Goal: Entertainment & Leisure: Consume media (video, audio)

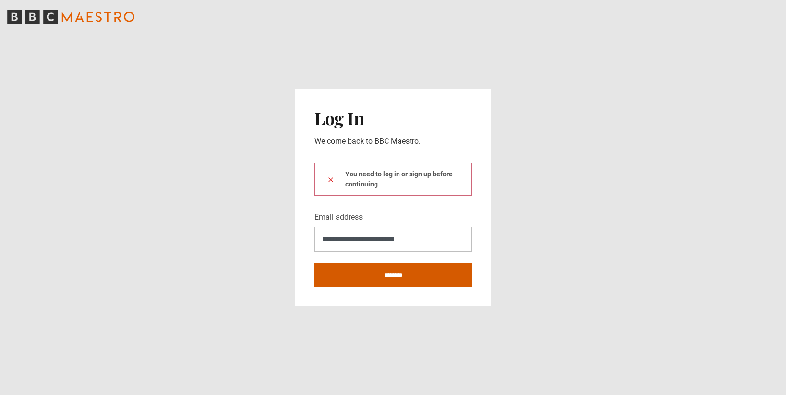
click at [395, 279] on input "********" at bounding box center [392, 276] width 157 height 24
type input "**********"
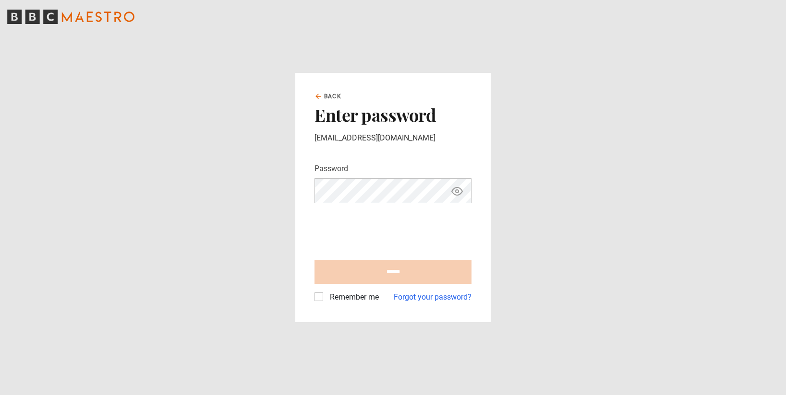
click at [395, 279] on input "******" at bounding box center [392, 272] width 157 height 24
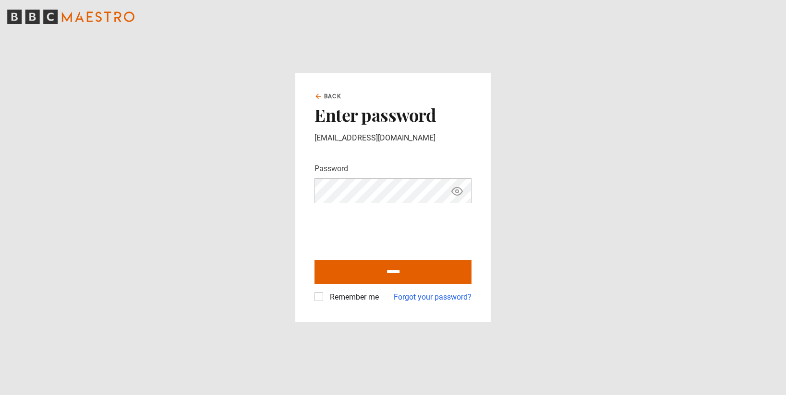
type input "**********"
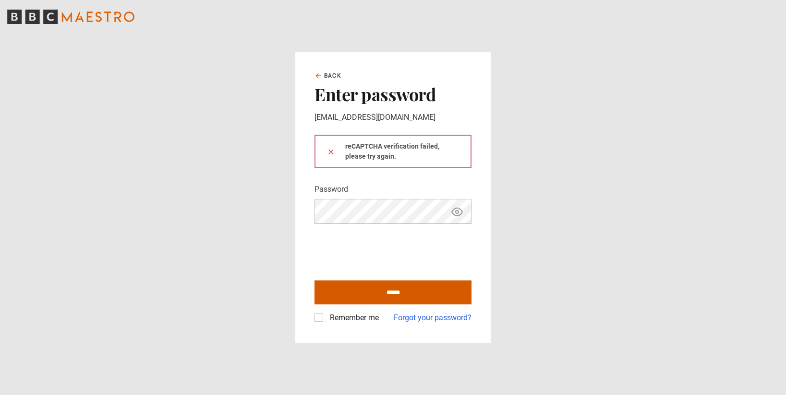
click at [420, 297] on input "******" at bounding box center [392, 293] width 157 height 24
type input "**********"
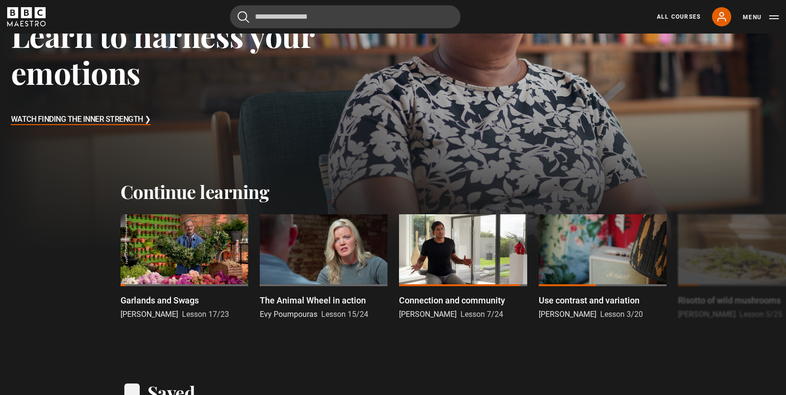
scroll to position [165, 0]
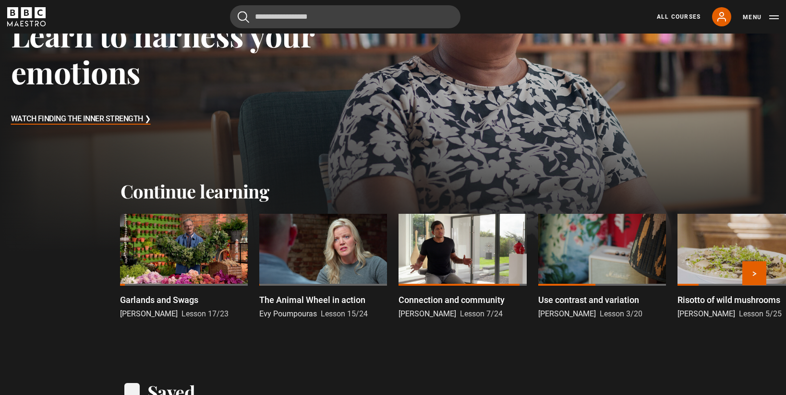
click at [228, 252] on div at bounding box center [184, 250] width 128 height 72
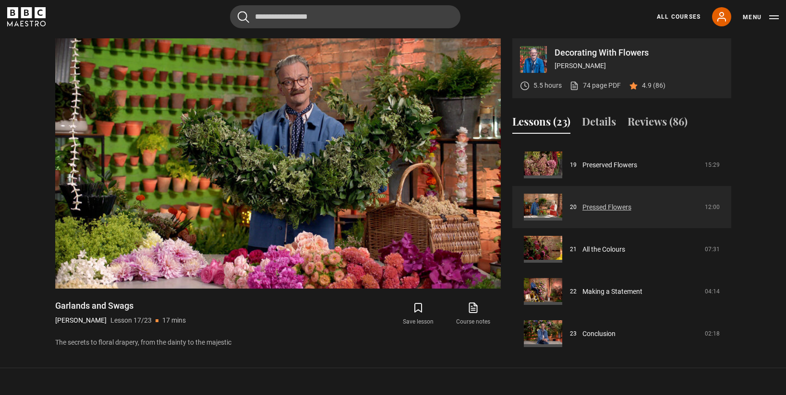
scroll to position [806, 0]
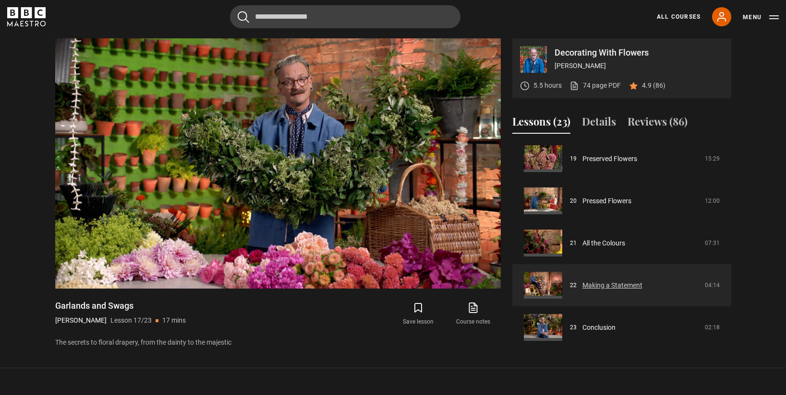
click at [611, 289] on link "Making a Statement" at bounding box center [612, 286] width 60 height 10
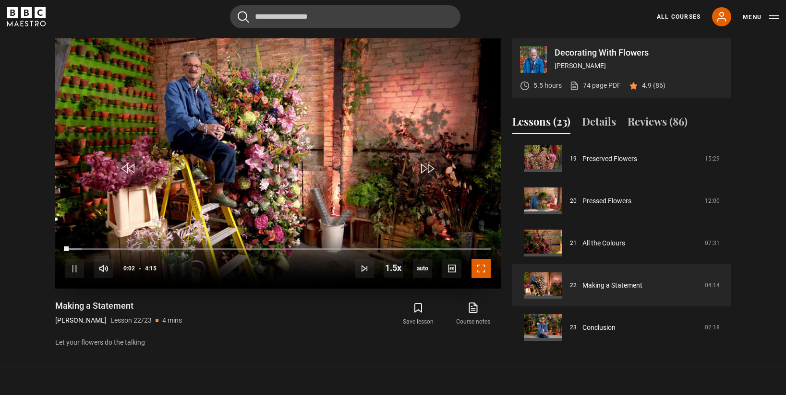
click at [480, 272] on span "Video Player" at bounding box center [480, 268] width 19 height 19
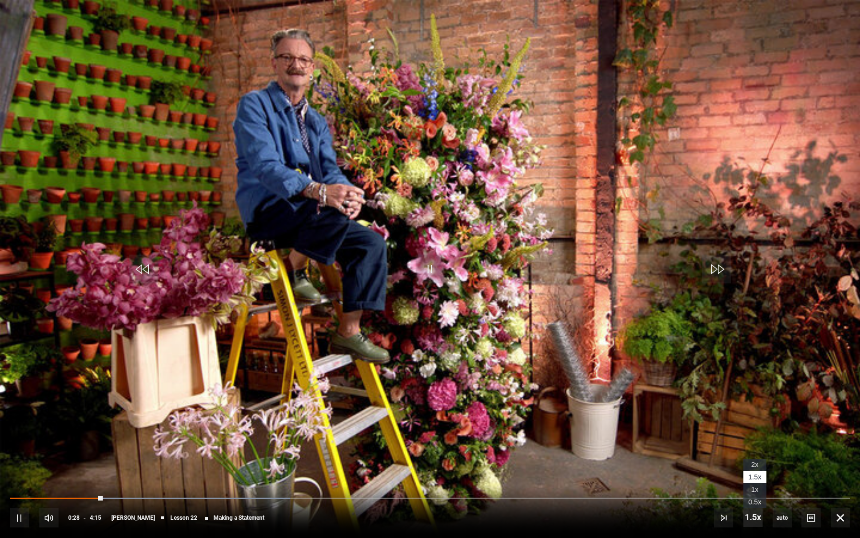
click at [757, 395] on span "Video Player" at bounding box center [752, 516] width 19 height 19
click at [757, 395] on span "1x" at bounding box center [754, 489] width 7 height 8
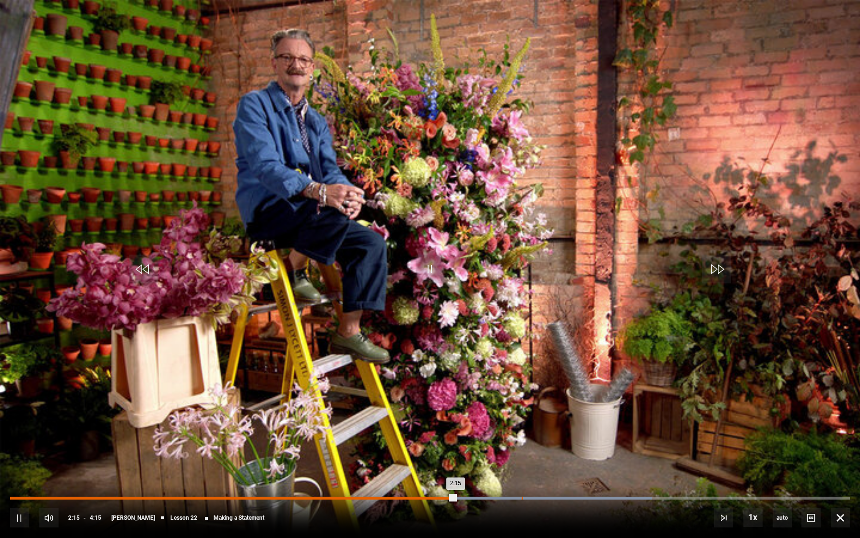
click at [521, 395] on div "Loaded : 76.47% 2:35 2:15" at bounding box center [430, 497] width 840 height 3
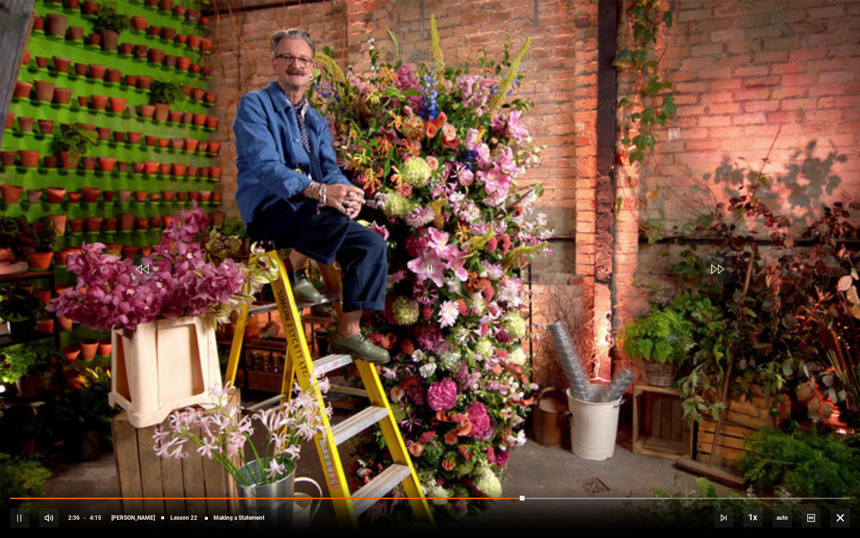
click at [576, 395] on div "10s Skip Back 10 seconds Pause 10s Skip Forward 10 seconds Loaded : 78.43% 2:41…" at bounding box center [430, 510] width 860 height 53
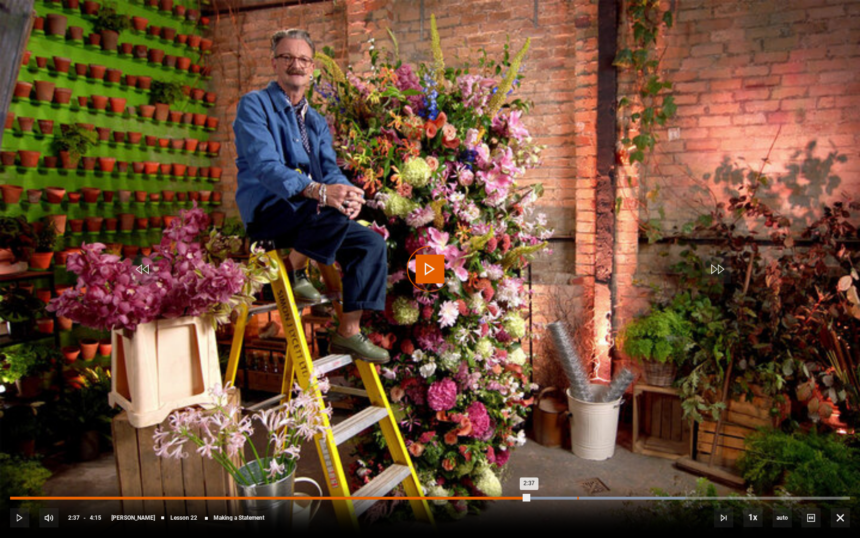
click at [577, 395] on div "2:52" at bounding box center [577, 497] width 1 height 3
click at [631, 395] on div "Loaded : 82.35% 3:08 2:53" at bounding box center [430, 497] width 840 height 3
click at [695, 395] on div "Loaded : 86.27% 3:27 3:10" at bounding box center [430, 497] width 840 height 3
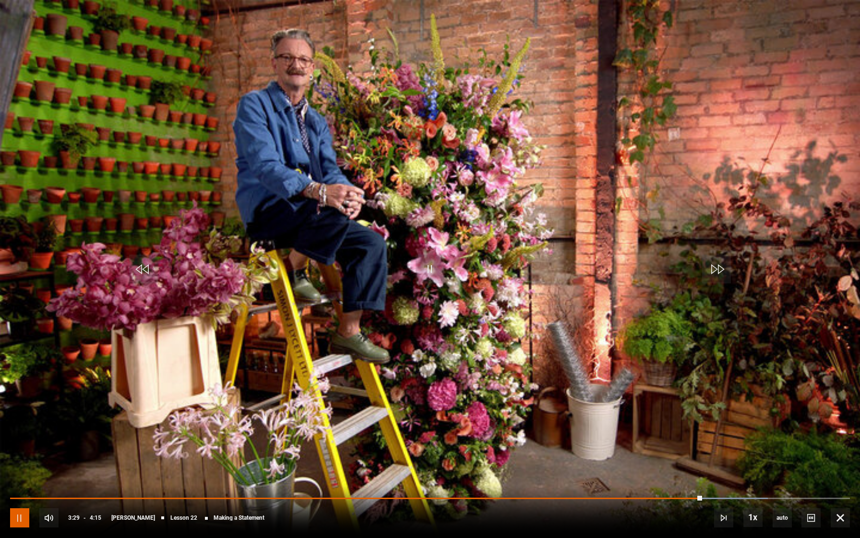
click at [21, 395] on span "Video Player" at bounding box center [19, 517] width 19 height 19
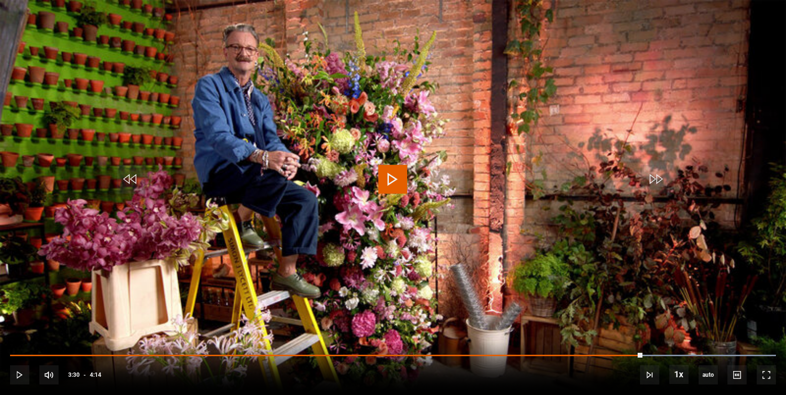
scroll to position [599, 0]
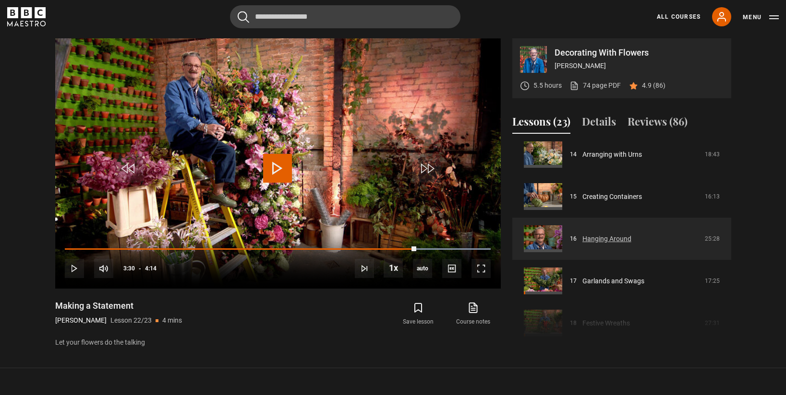
click at [599, 235] on link "Hanging Around" at bounding box center [606, 239] width 49 height 10
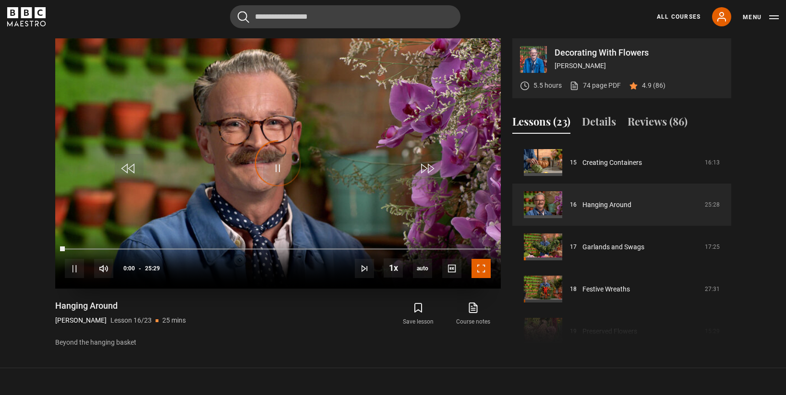
click at [482, 270] on span "Video Player" at bounding box center [480, 268] width 19 height 19
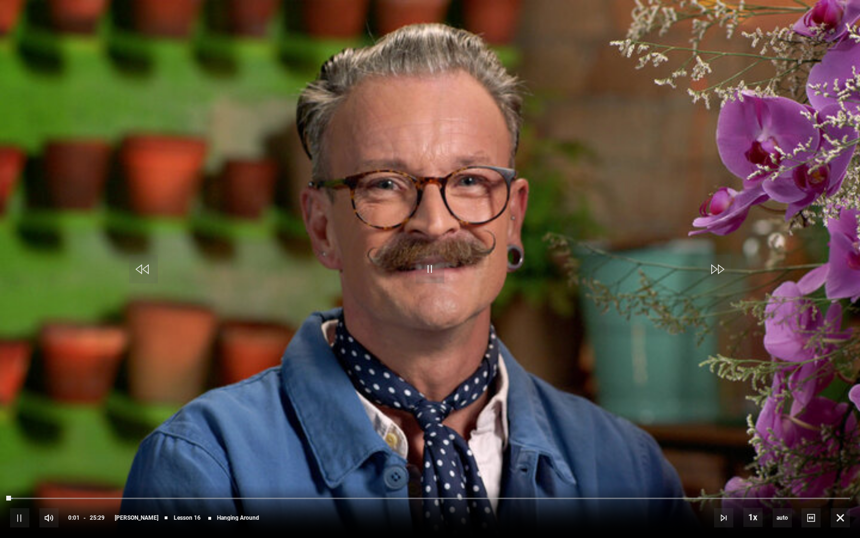
click at [37, 395] on div "10s Skip Back 10 seconds Pause 10s Skip Forward 10 seconds Loaded : 0.33% 00:01…" at bounding box center [430, 510] width 860 height 53
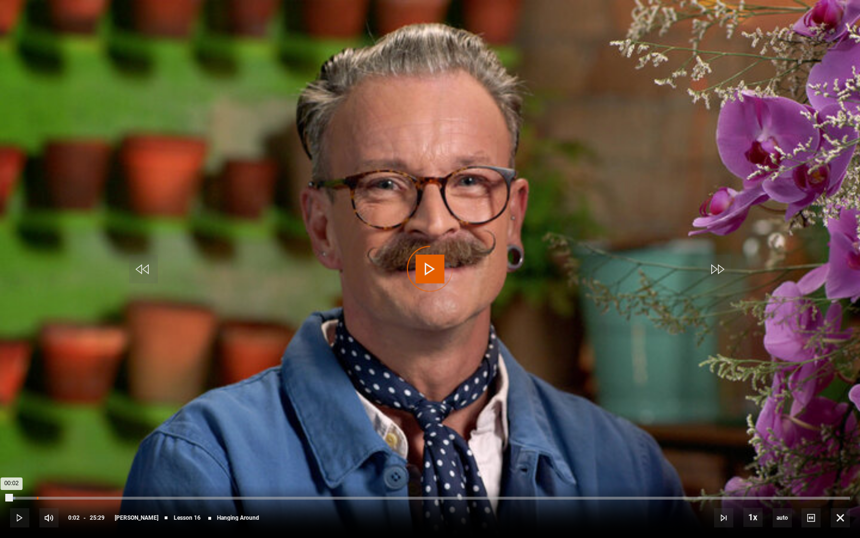
click at [36, 395] on div "Loaded : 0.65% 00:48 00:02" at bounding box center [430, 497] width 840 height 3
click at [131, 395] on div "Loaded : 12.75% 03:39 02:15" at bounding box center [430, 497] width 840 height 3
click at [183, 395] on div "Loaded : 14.72% 05:15 05:15" at bounding box center [430, 497] width 840 height 3
click at [258, 395] on div "Loaded : 23.87% 07:30 05:25" at bounding box center [430, 497] width 840 height 3
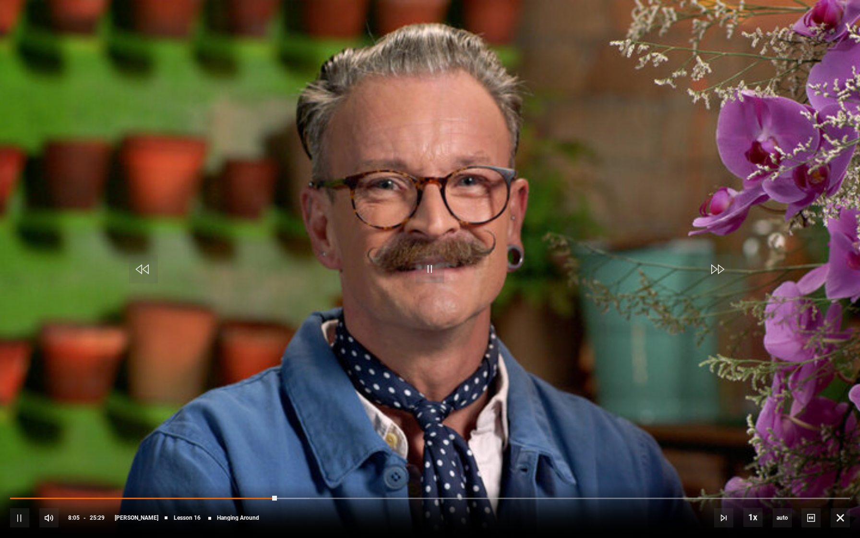
click at [357, 395] on div "10s Skip Back 10 seconds Pause 10s Skip Forward 10 seconds Loaded : 35.64% 10:0…" at bounding box center [430, 510] width 860 height 53
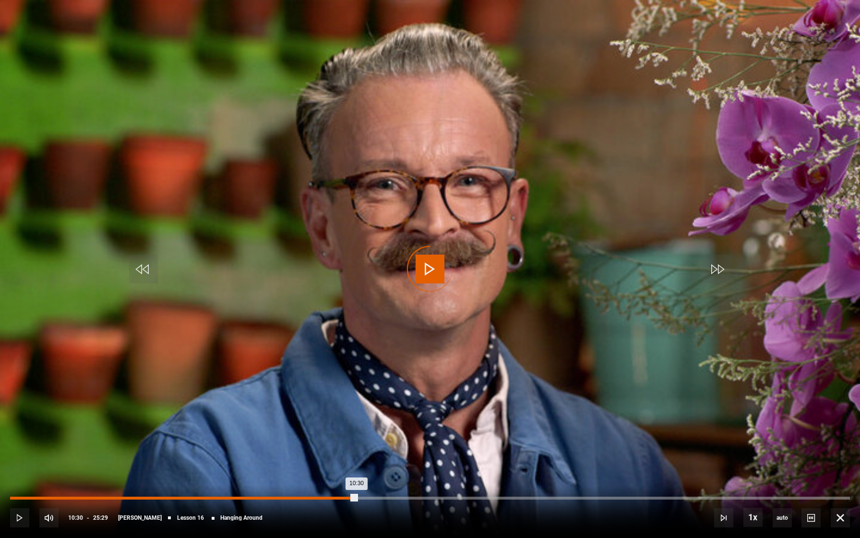
click at [356, 395] on div "Loaded : 35.97% 10:30 10:30" at bounding box center [430, 497] width 840 height 3
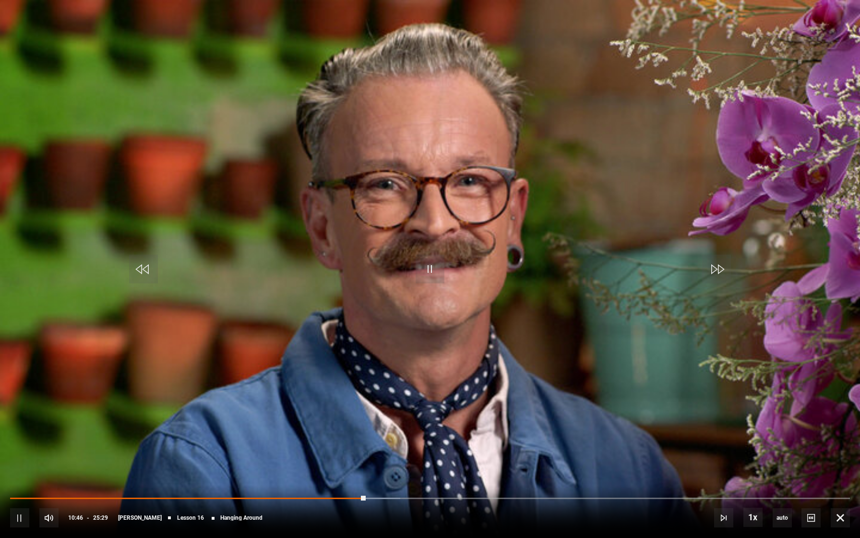
click at [449, 395] on div "10s Skip Back 10 seconds Pause 10s Skip Forward 10 seconds Loaded : 46.44% 13:1…" at bounding box center [430, 510] width 860 height 53
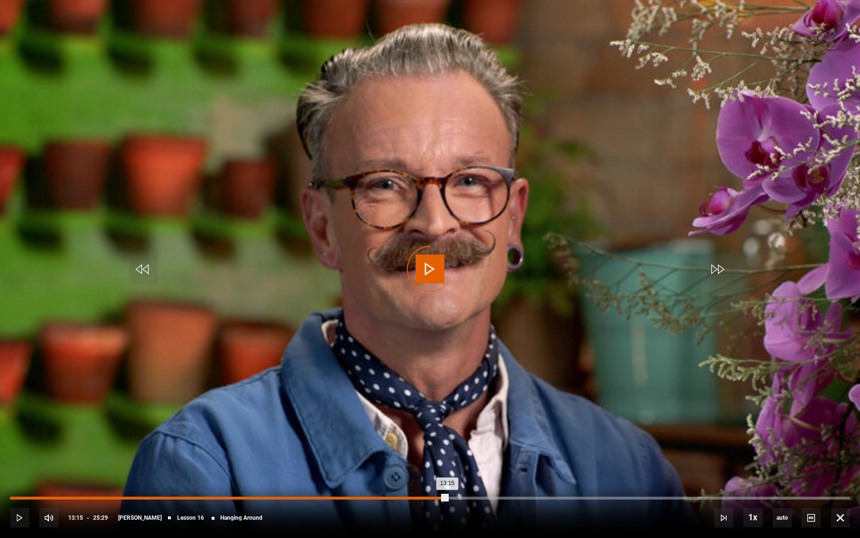
click at [447, 395] on div "Loaded : 46.44% 13:15 13:15" at bounding box center [430, 497] width 840 height 3
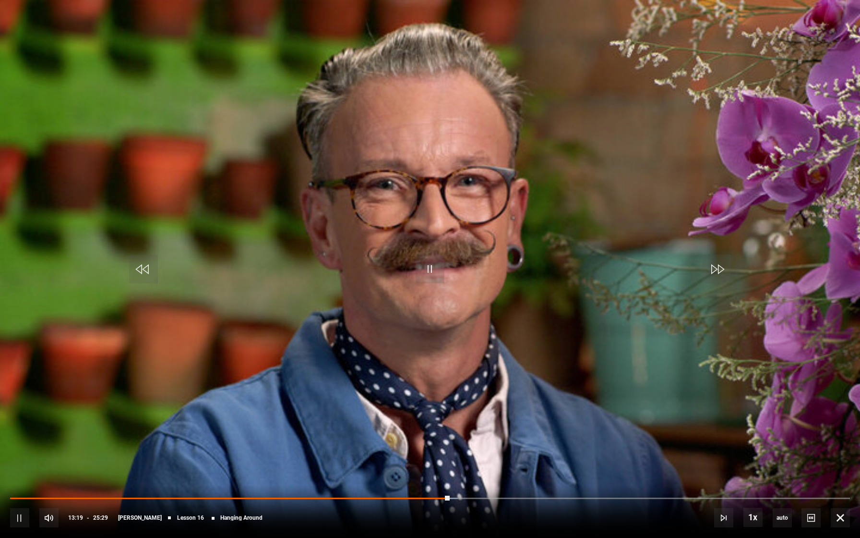
click at [416, 395] on div "10s Skip Back 10 seconds Pause 10s Skip Forward 10 seconds Loaded : 53.30% 16:0…" at bounding box center [430, 510] width 860 height 53
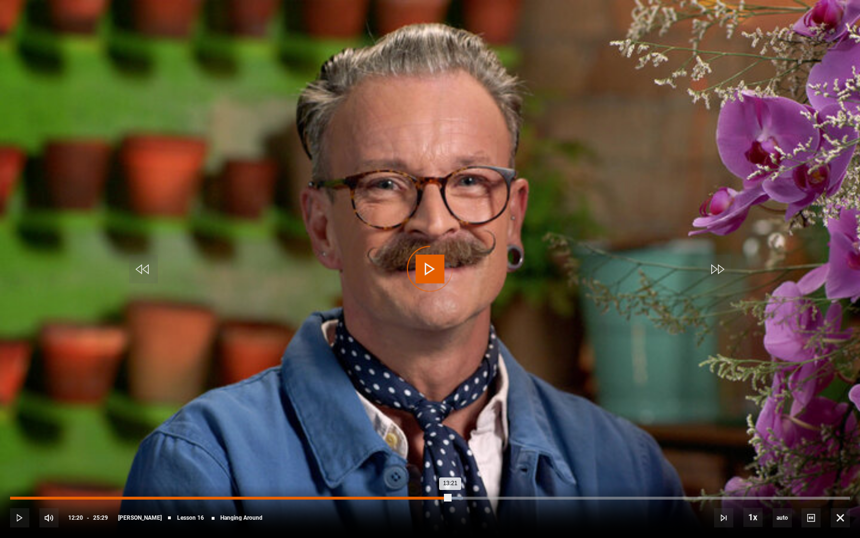
click at [417, 395] on div "12:20" at bounding box center [417, 497] width 1 height 3
click at [385, 395] on div "11:23" at bounding box center [385, 497] width 1 height 3
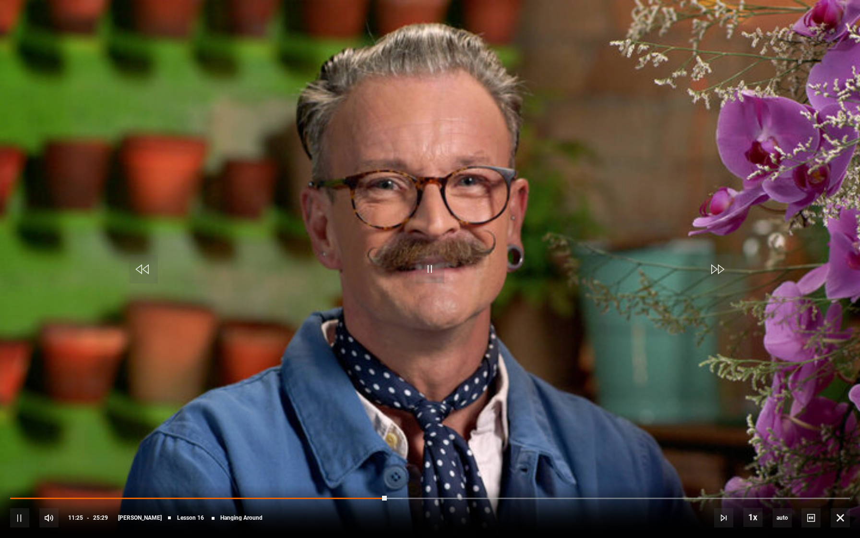
click at [366, 395] on div "10s Skip Back 10 seconds Pause 10s Skip Forward 10 seconds Loaded : 46.76% 10:4…" at bounding box center [430, 510] width 860 height 53
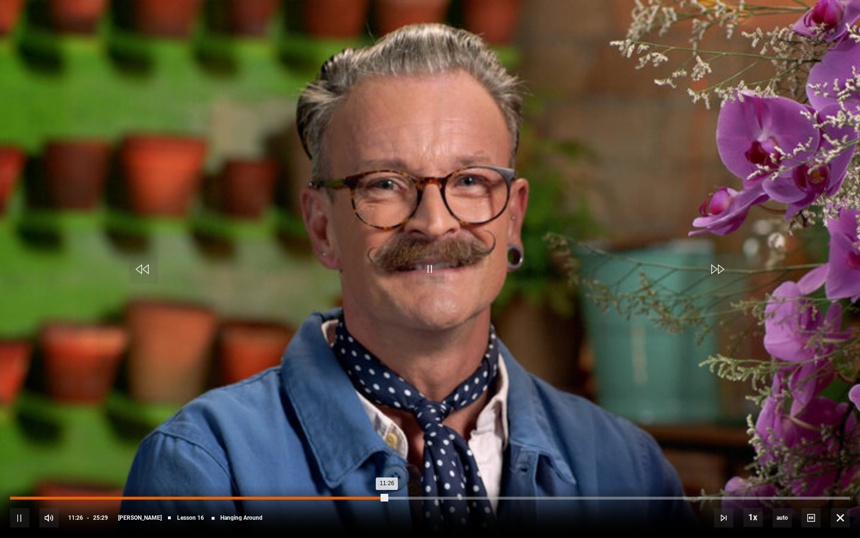
click at [364, 395] on div "Loaded : 47.09% 10:45 11:26" at bounding box center [430, 497] width 840 height 3
click at [487, 395] on div "Loaded : 0.00% 14:29 14:29" at bounding box center [430, 497] width 840 height 3
click at [539, 395] on div "16:02" at bounding box center [539, 497] width 1 height 3
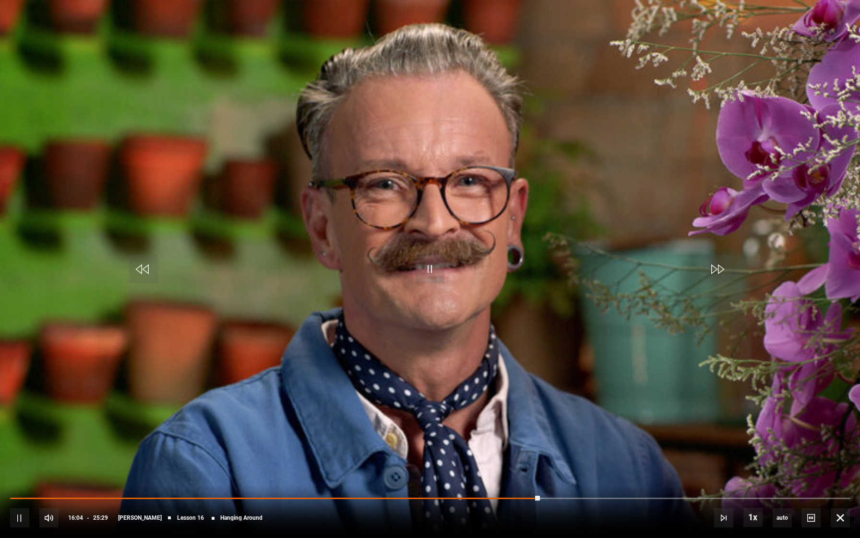
click at [595, 395] on div "10s Skip Back 10 seconds Pause 10s Skip Forward 10 seconds Loaded : 63.44% 17:4…" at bounding box center [430, 510] width 860 height 53
click at [582, 395] on div "10s Skip Back 10 seconds Pause 10s Skip Forward 10 seconds Loaded : 63.77% 17:2…" at bounding box center [430, 510] width 860 height 53
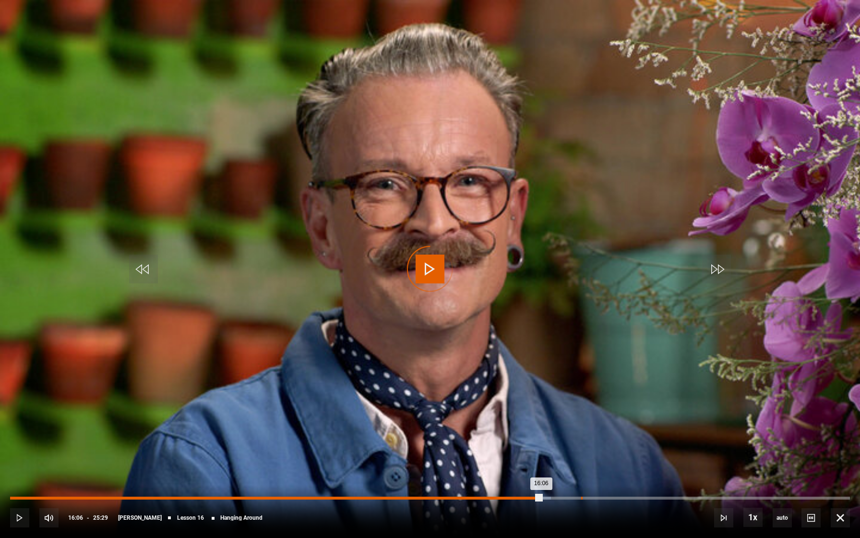
click at [581, 395] on div "17:19" at bounding box center [581, 497] width 1 height 3
click at [636, 395] on div "Loaded : 70.31% 19:01 17:27" at bounding box center [430, 497] width 840 height 3
click at [720, 395] on div "21:32" at bounding box center [720, 497] width 1 height 3
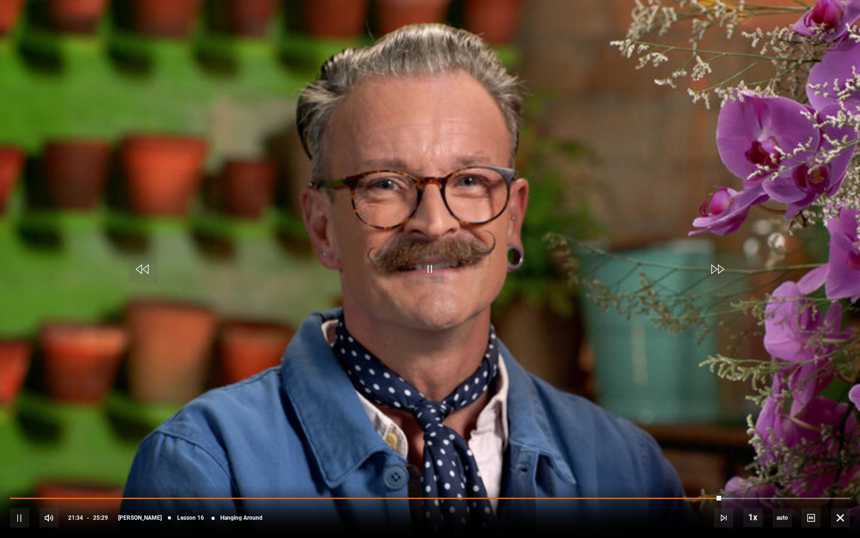
click at [779, 395] on div "10s Skip Back 10 seconds Pause 10s Skip Forward 10 seconds Loaded : 85.68% 23:2…" at bounding box center [430, 510] width 860 height 53
click at [772, 395] on div "10s Skip Back 10 seconds Pause 10s Skip Forward 10 seconds Loaded : 86.00% 23:2…" at bounding box center [430, 510] width 860 height 53
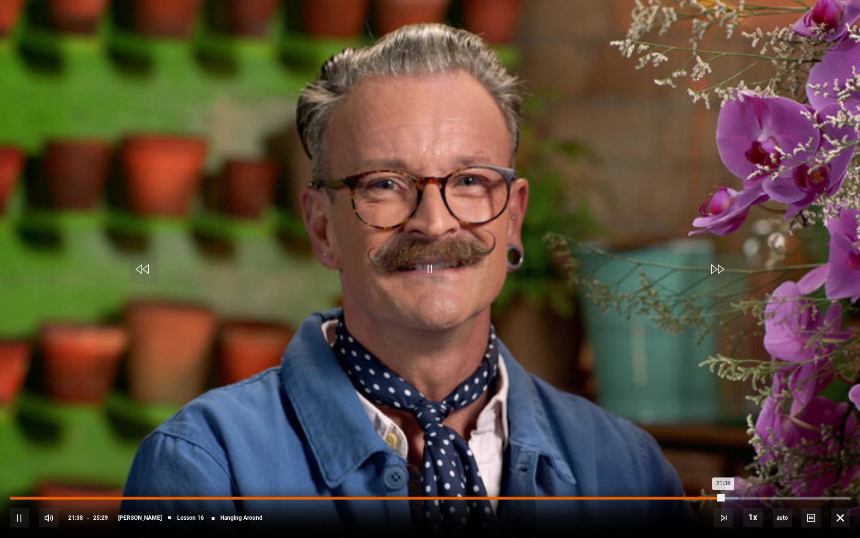
click at [765, 395] on div "Loaded : 86.66% 22:53 21:38" at bounding box center [430, 497] width 840 height 3
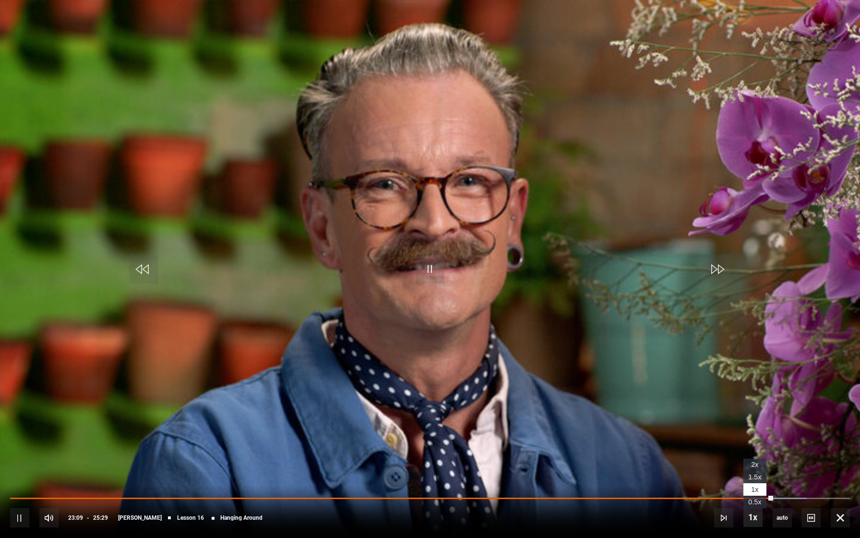
click at [755, 395] on span "Video Player" at bounding box center [752, 516] width 19 height 19
click at [785, 395] on div "10s Skip Back 10 seconds Pause 10s Skip Forward 10 seconds Loaded : 97.78% 23:0…" at bounding box center [430, 510] width 860 height 53
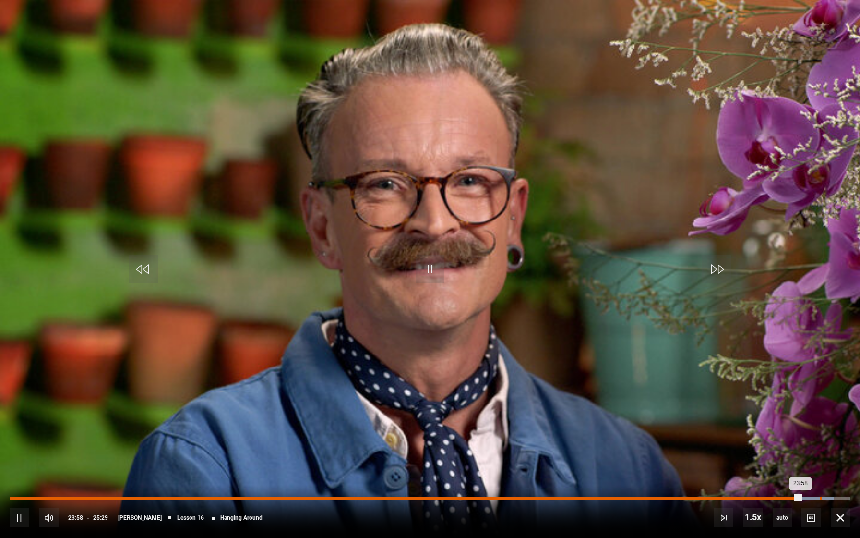
click at [785, 395] on div "24:34" at bounding box center [820, 497] width 1 height 3
click at [785, 395] on div "Loaded : 100.00% 25:22 25:22" at bounding box center [430, 497] width 840 height 3
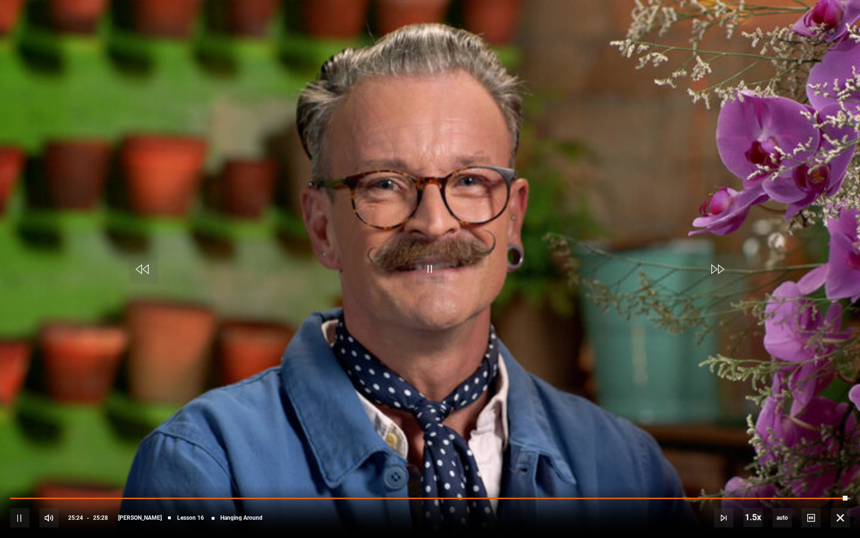
click at [785, 395] on div "10s Skip Back 10 seconds Pause 10s Skip Forward 10 seconds Loaded : 100.00% 25:…" at bounding box center [430, 510] width 860 height 53
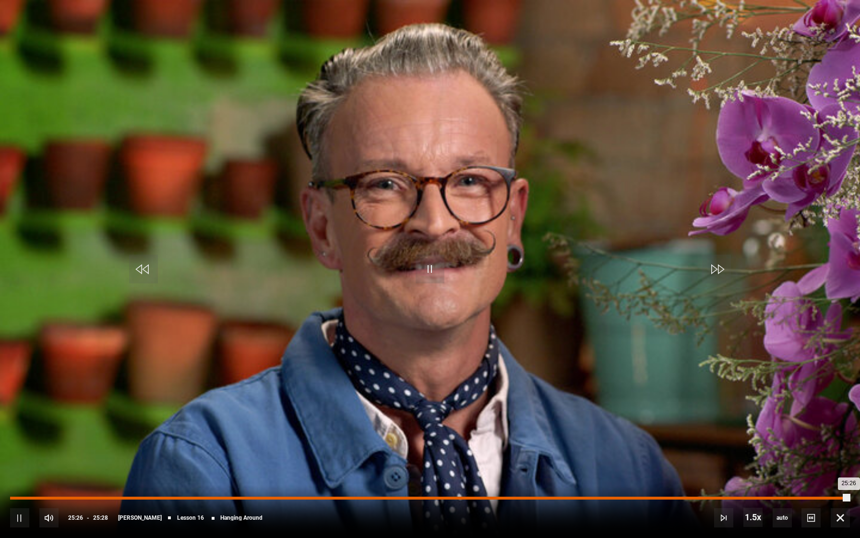
click at [785, 395] on div "Loaded : 100.00% 24:59 25:26" at bounding box center [430, 497] width 840 height 3
click at [785, 395] on div "Loaded : 100.00% 24:39 25:01" at bounding box center [430, 497] width 840 height 3
